Goal: Task Accomplishment & Management: Complete application form

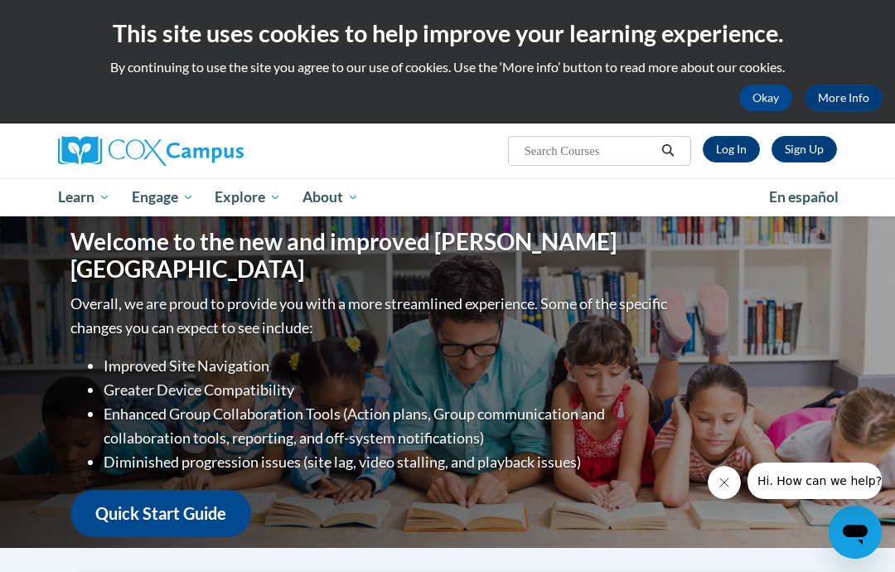
click at [731, 142] on link "Log In" at bounding box center [731, 149] width 57 height 27
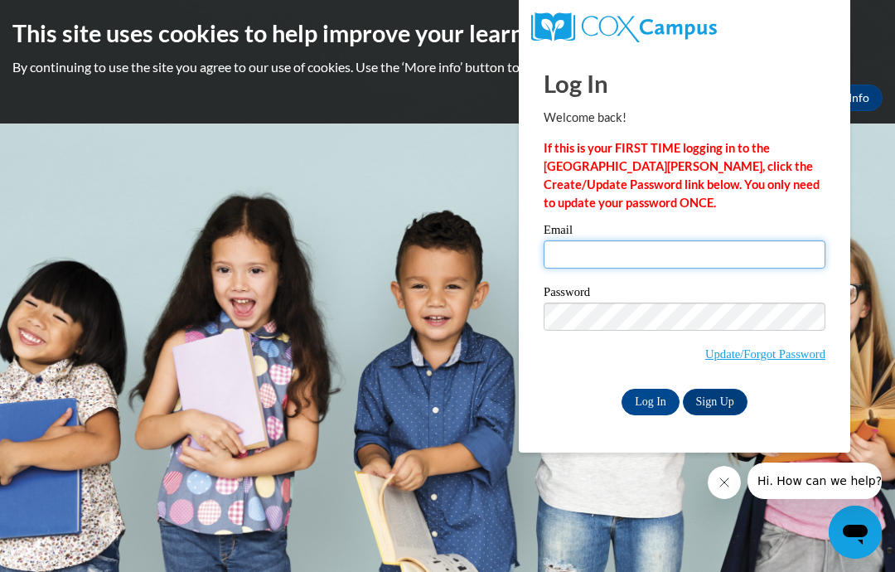
click at [691, 245] on input "Email" at bounding box center [685, 254] width 282 height 28
type input "cwaller@liberty.k12.ga.us"
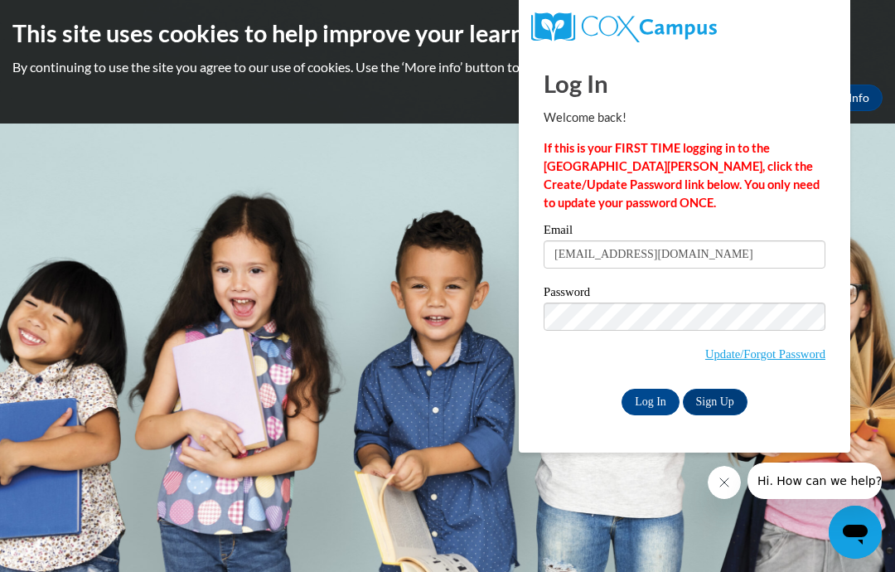
click at [656, 405] on input "Log In" at bounding box center [651, 402] width 58 height 27
click at [647, 405] on input "Log In" at bounding box center [651, 402] width 58 height 27
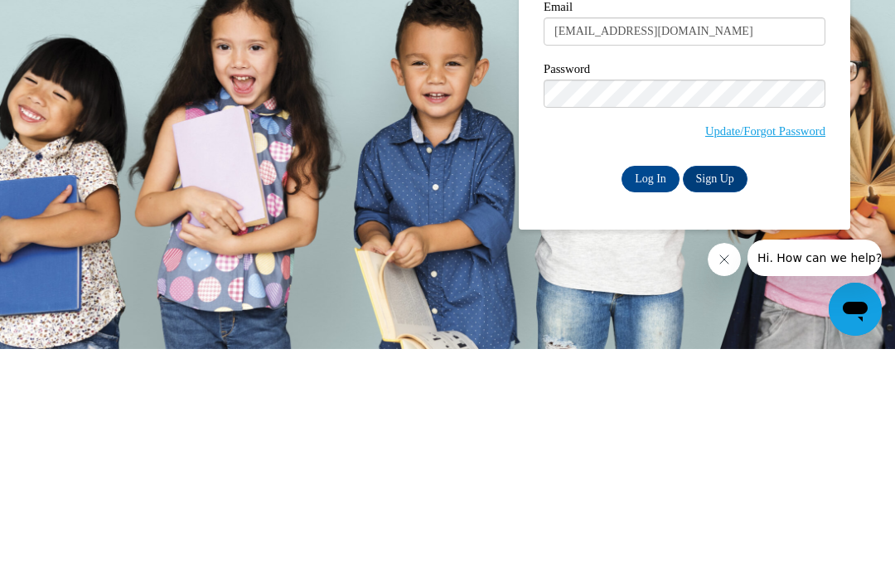
click at [647, 389] on input "Log In" at bounding box center [651, 402] width 58 height 27
click at [650, 389] on input "Log In" at bounding box center [651, 402] width 58 height 27
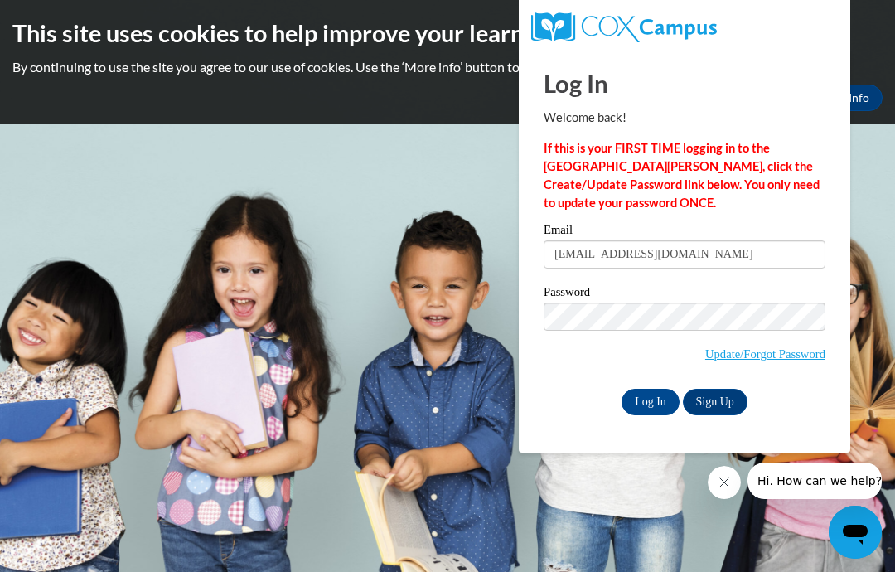
click at [727, 396] on link "Sign Up" at bounding box center [715, 402] width 65 height 27
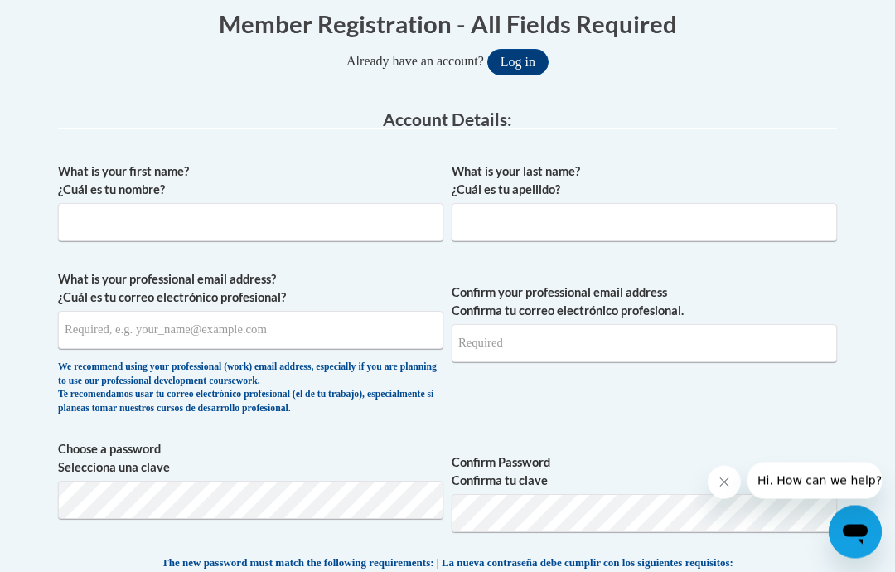
scroll to position [368, 0]
click at [298, 195] on label "What is your first name? ¿Cuál es tu nombre?" at bounding box center [250, 180] width 385 height 36
click at [298, 203] on input "What is your first name? ¿Cuál es tu nombre?" at bounding box center [250, 222] width 385 height 38
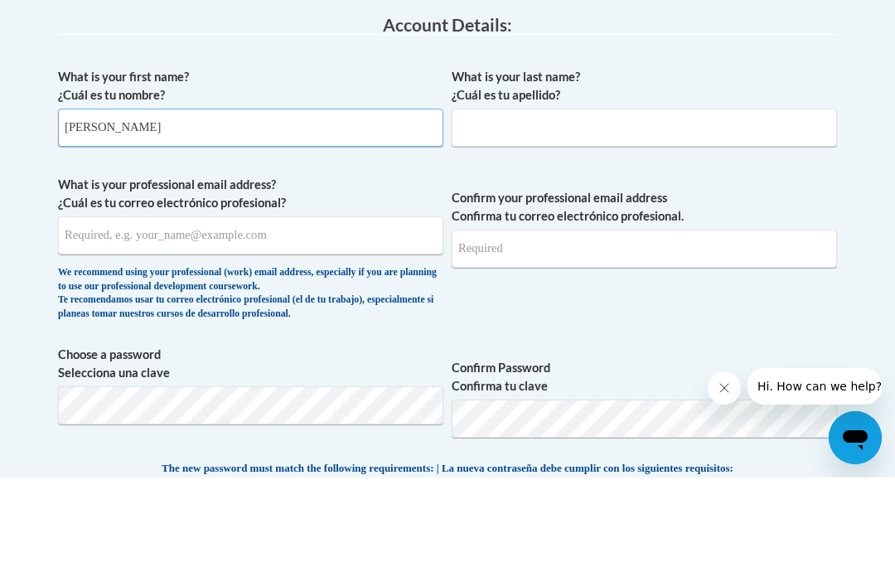
type input "[PERSON_NAME]"
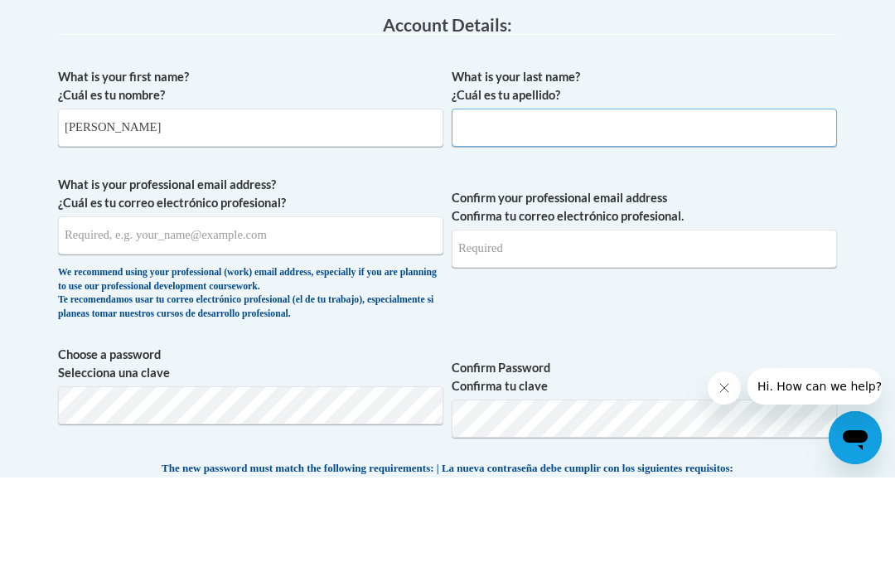
click at [529, 203] on input "What is your last name? ¿Cuál es tu apellido?" at bounding box center [644, 222] width 385 height 38
type input "Waller"
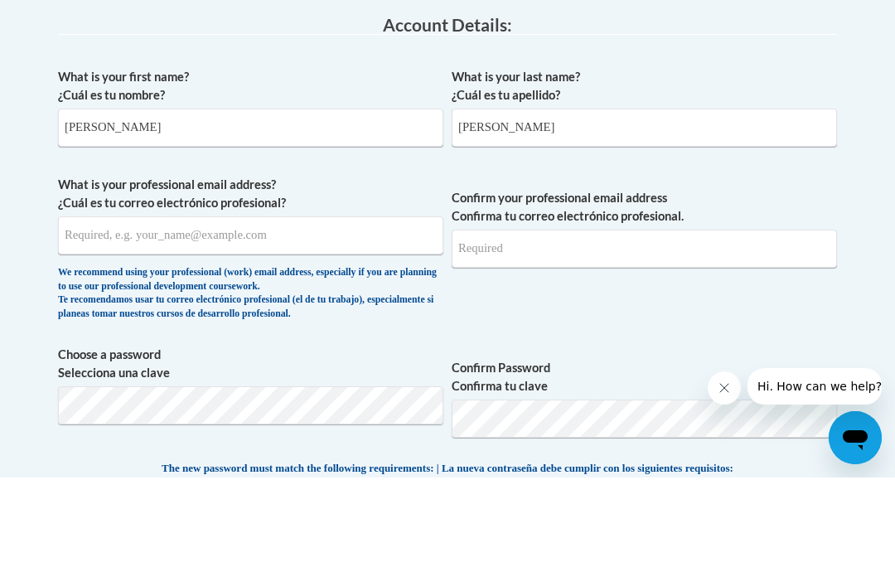
click at [247, 311] on input "What is your professional email address? ¿Cuál es tu correo electrónico profesi…" at bounding box center [250, 330] width 385 height 38
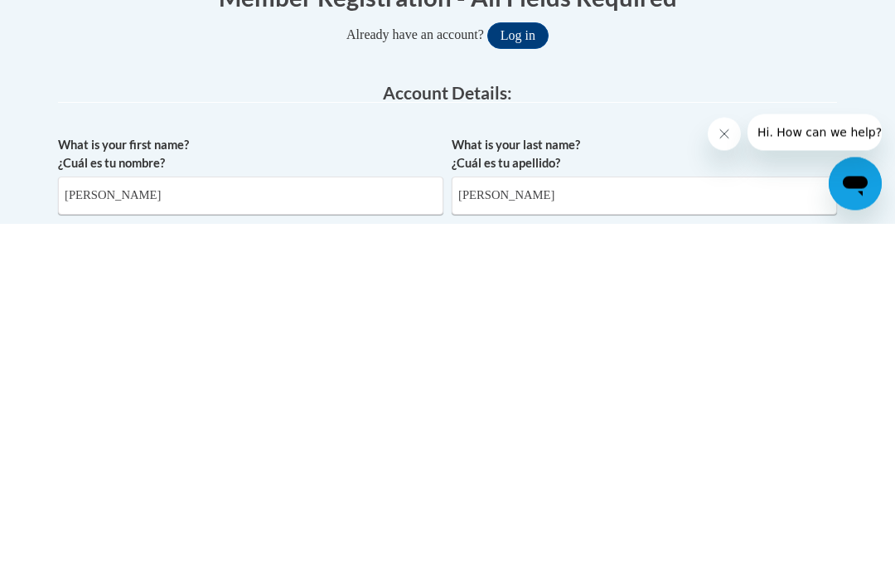
type input "[EMAIL_ADDRESS][DOMAIN_NAME]"
click at [522, 371] on button "Log in" at bounding box center [517, 384] width 61 height 27
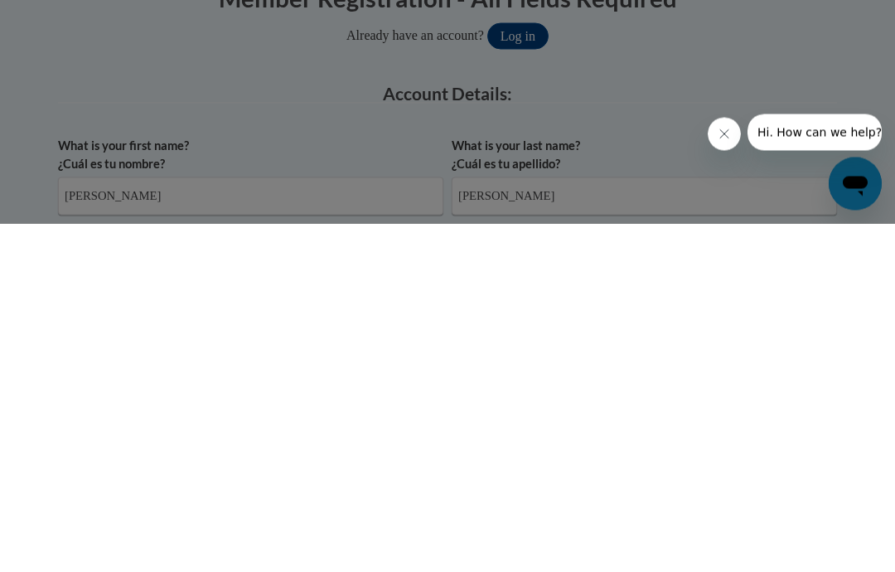
scroll to position [230, 0]
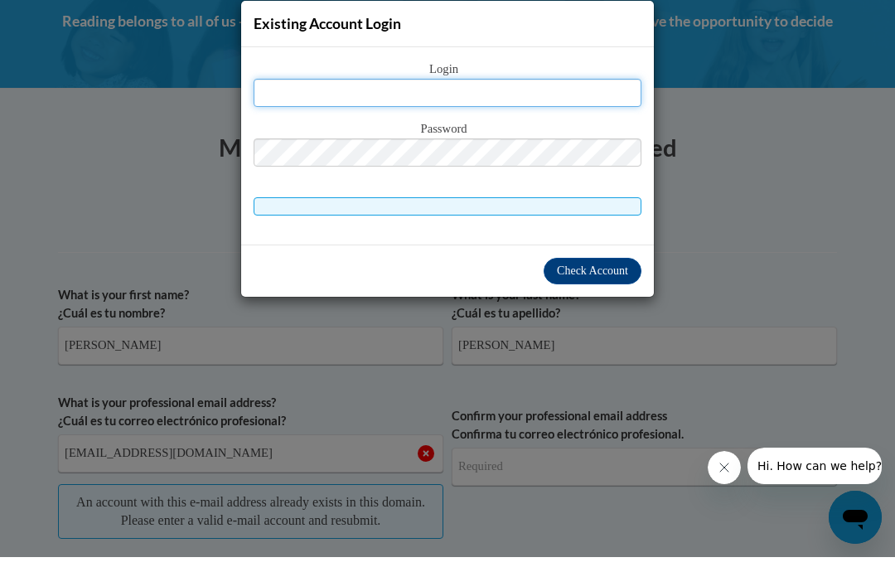
click at [517, 94] on input "text" at bounding box center [448, 108] width 388 height 28
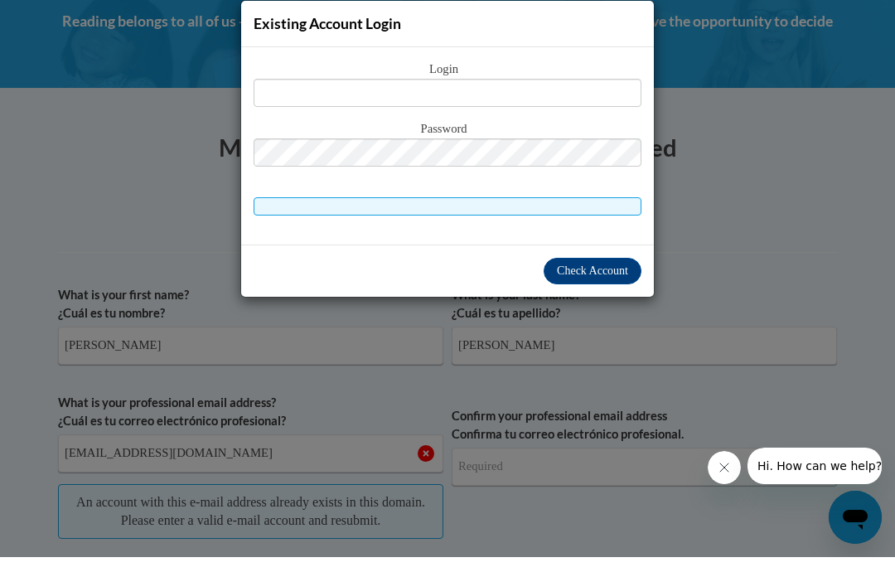
click at [521, 75] on span "Login" at bounding box center [448, 84] width 388 height 18
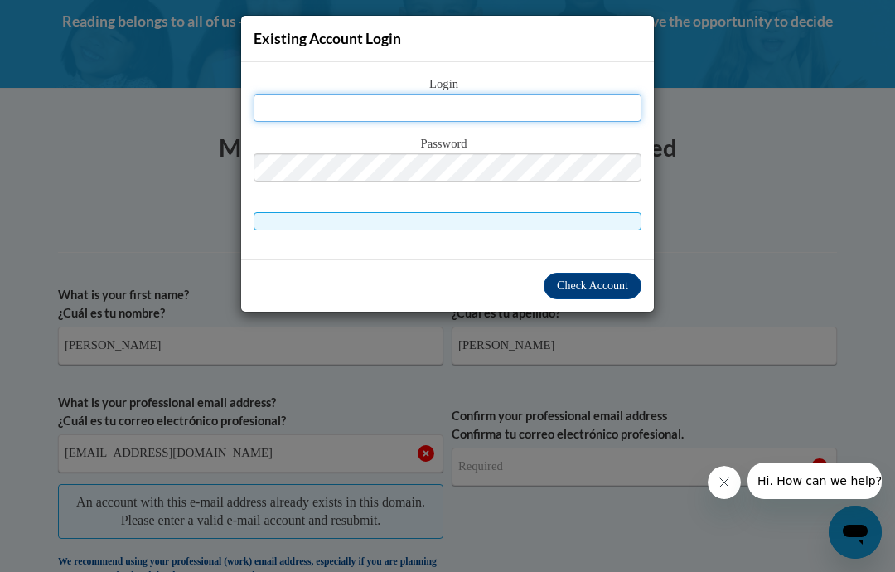
click at [516, 96] on input "text" at bounding box center [448, 108] width 388 height 28
type input "[EMAIL_ADDRESS][DOMAIN_NAME]"
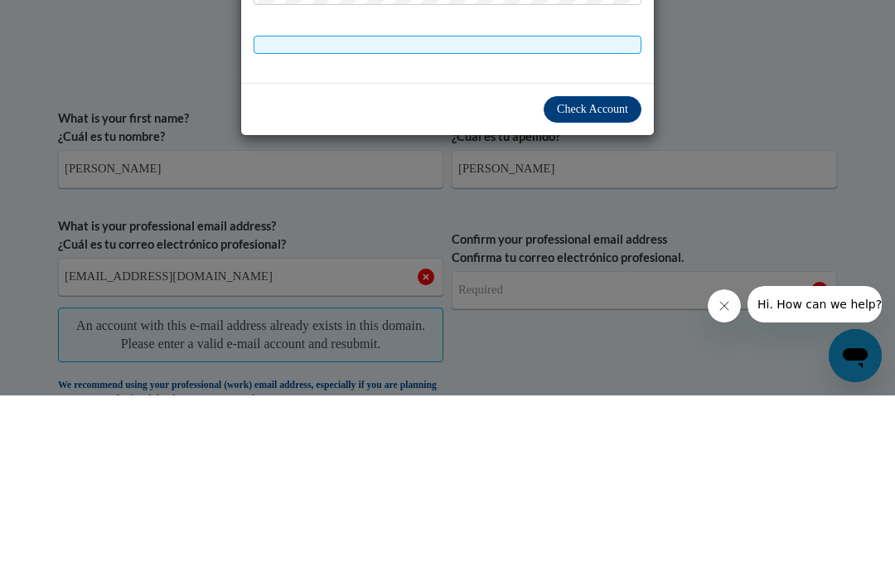
click at [609, 279] on span "Check Account" at bounding box center [592, 285] width 71 height 12
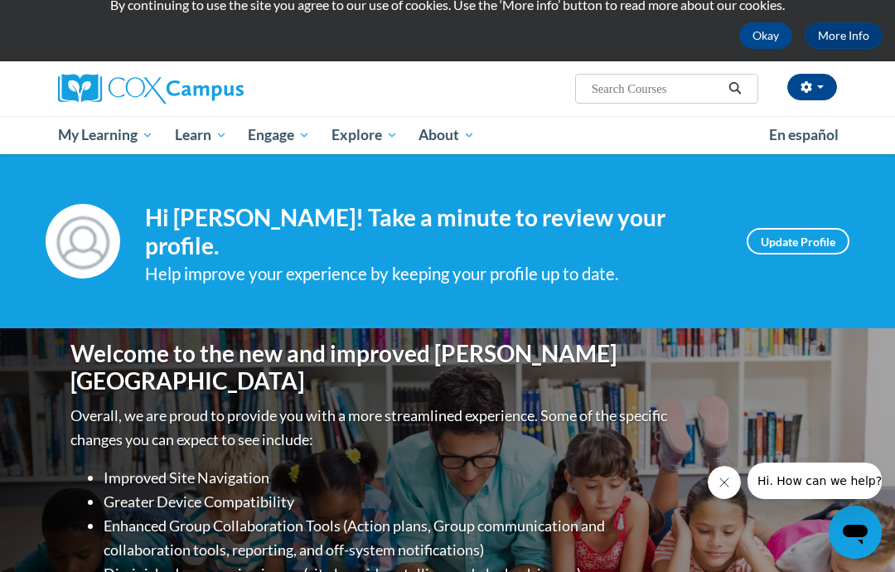
scroll to position [51, 0]
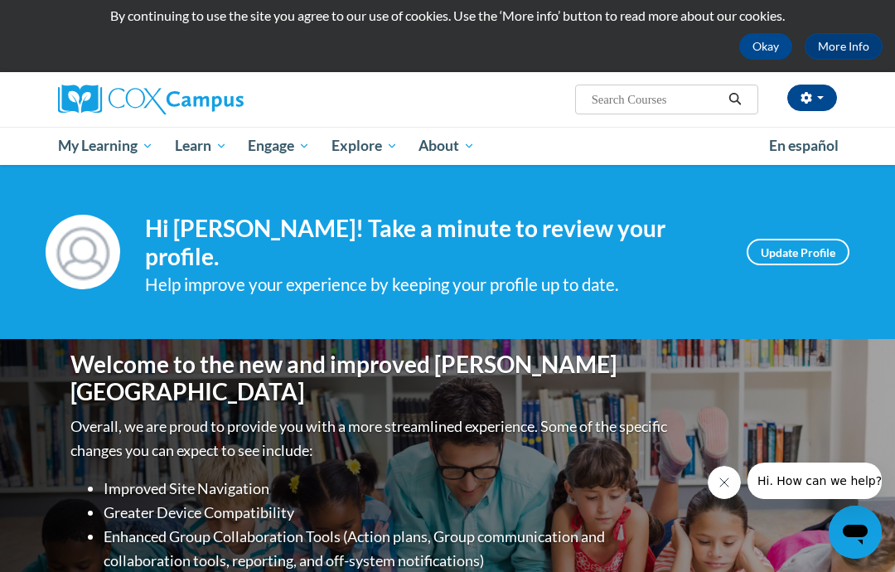
click at [776, 241] on link "Update Profile" at bounding box center [798, 252] width 103 height 27
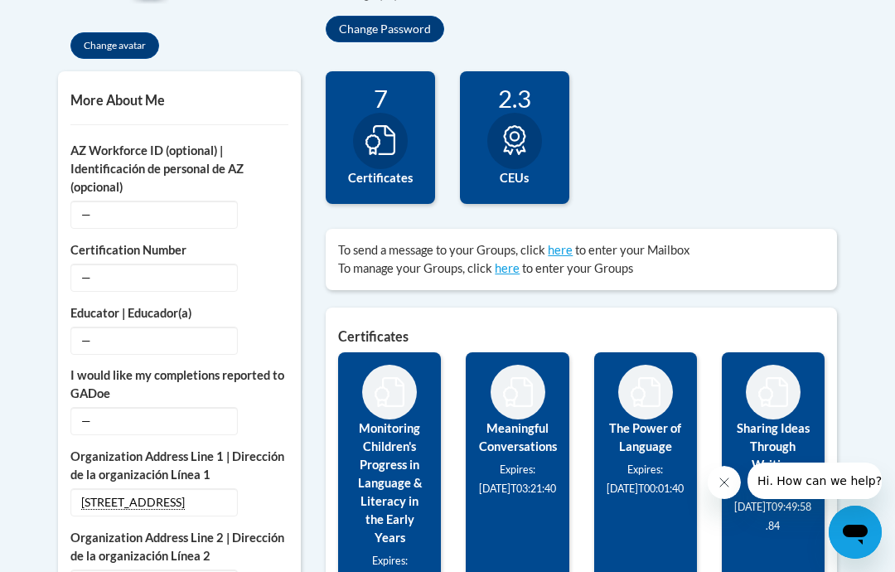
scroll to position [527, 0]
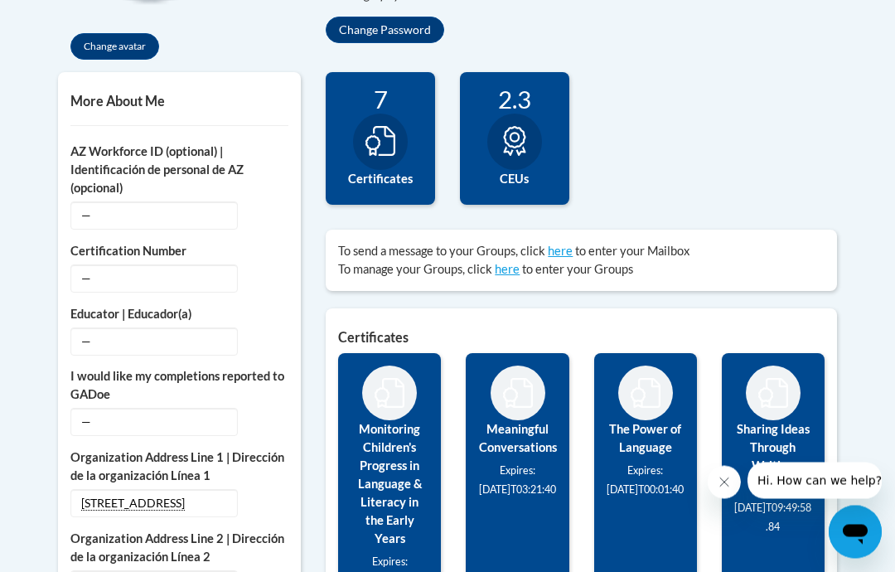
click at [401, 148] on div at bounding box center [380, 142] width 55 height 56
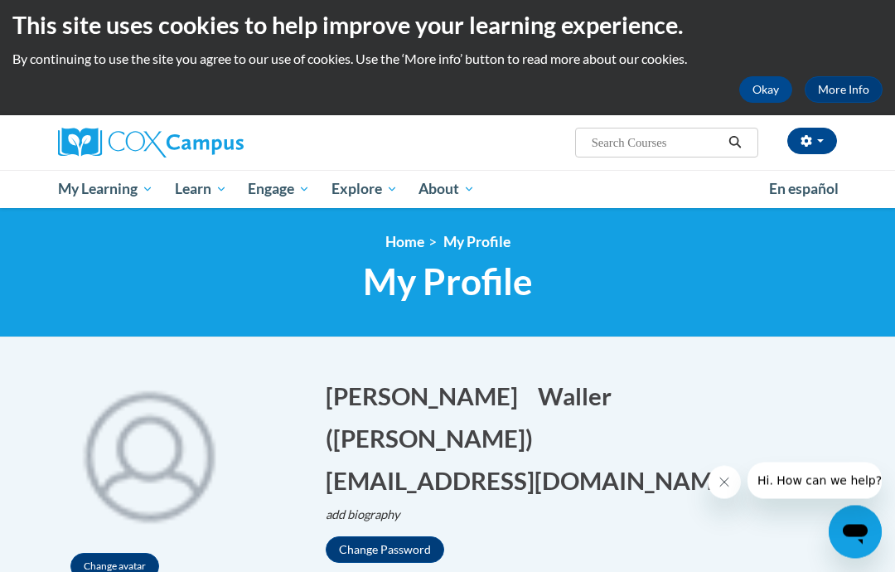
scroll to position [0, 0]
